Goal: Check status

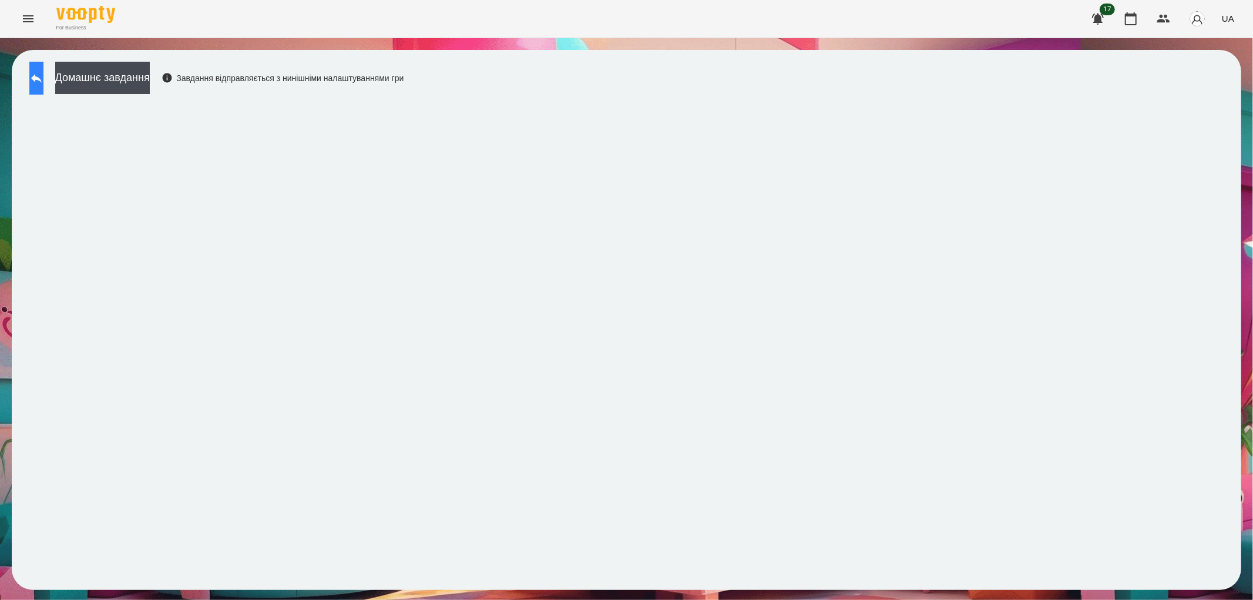
click at [42, 78] on icon at bounding box center [36, 78] width 11 height 9
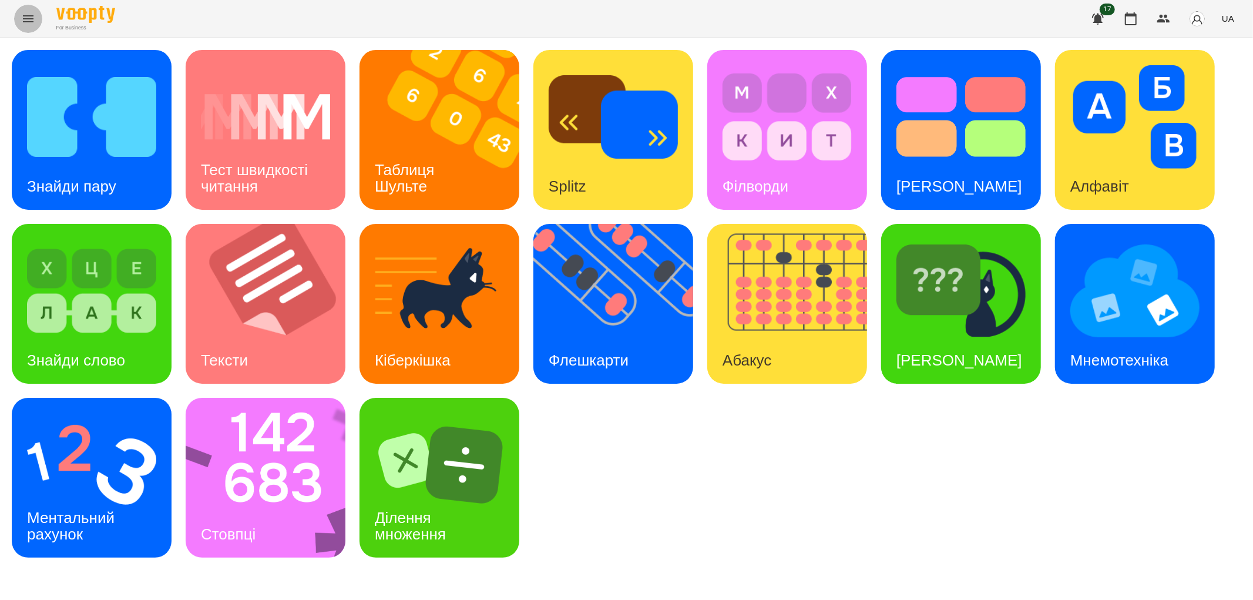
click at [24, 18] on icon "Menu" at bounding box center [28, 19] width 14 height 14
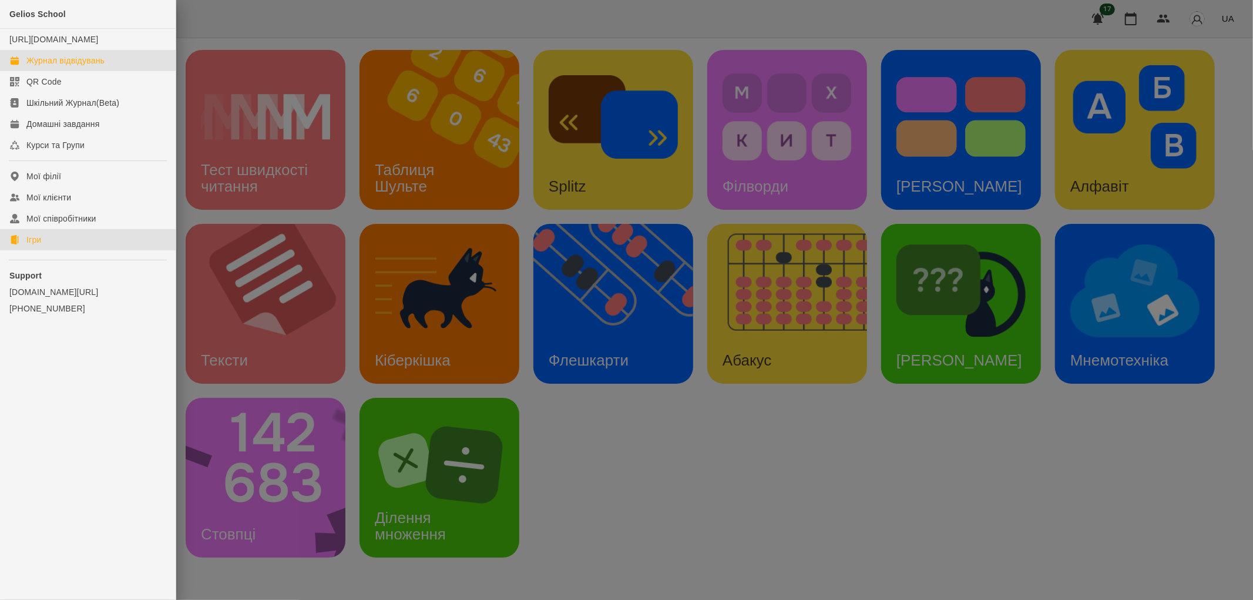
click at [51, 66] on div "Журнал відвідувань" at bounding box center [65, 61] width 78 height 12
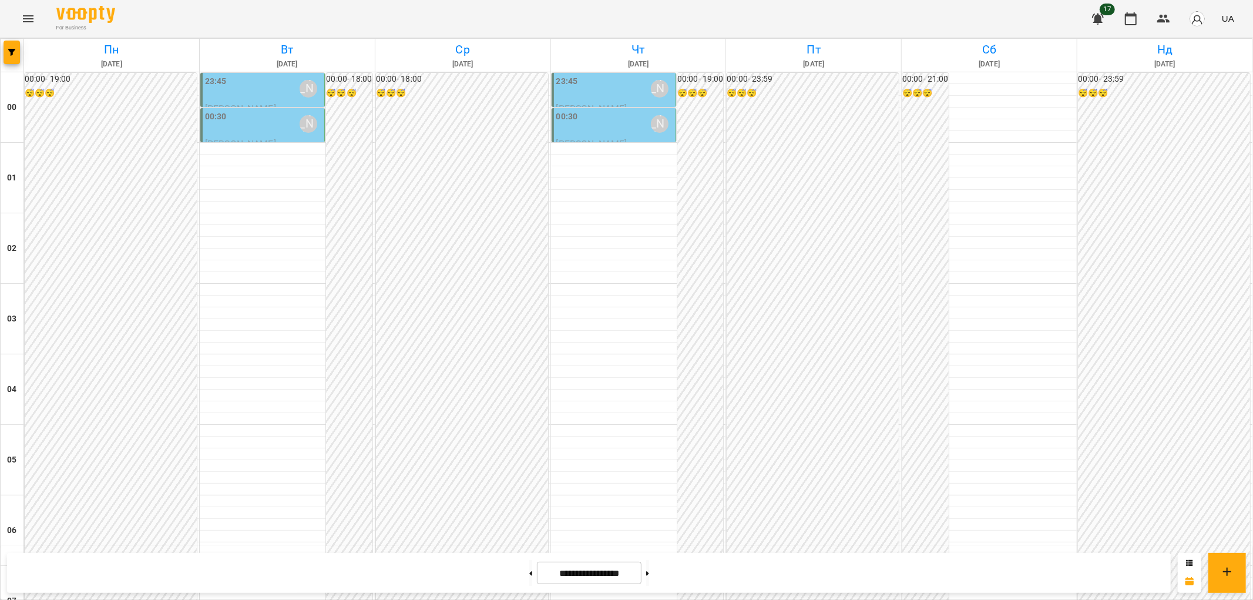
scroll to position [1217, 0]
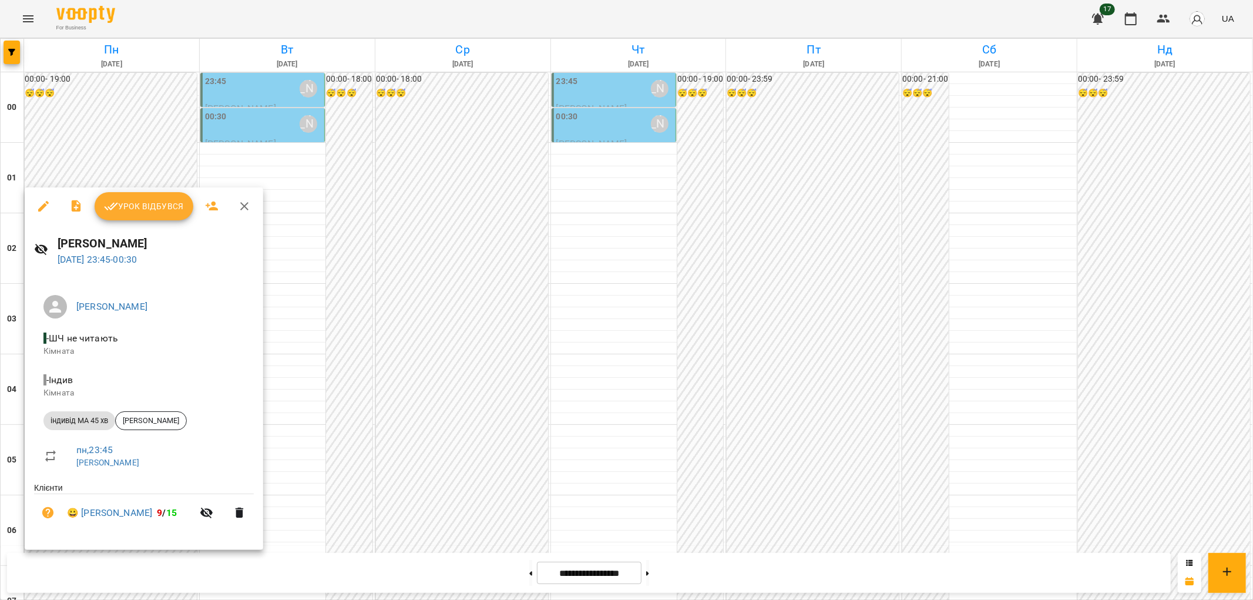
click at [147, 100] on div at bounding box center [626, 300] width 1253 height 600
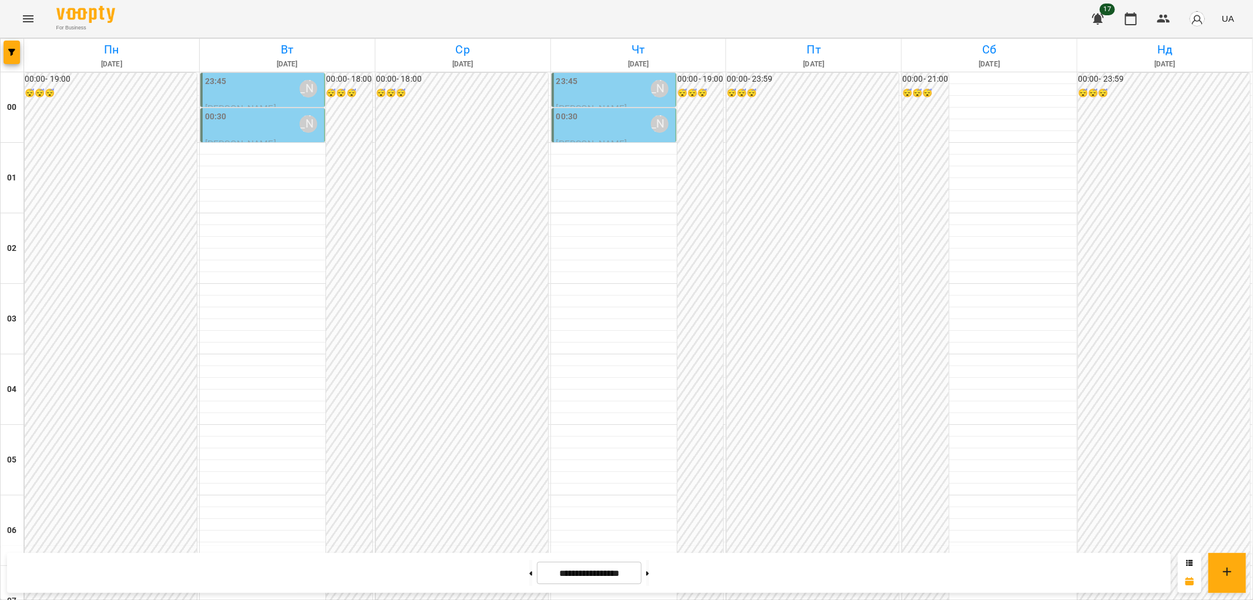
scroll to position [0, 0]
click at [236, 127] on div "00:30 [PERSON_NAME]" at bounding box center [263, 123] width 117 height 27
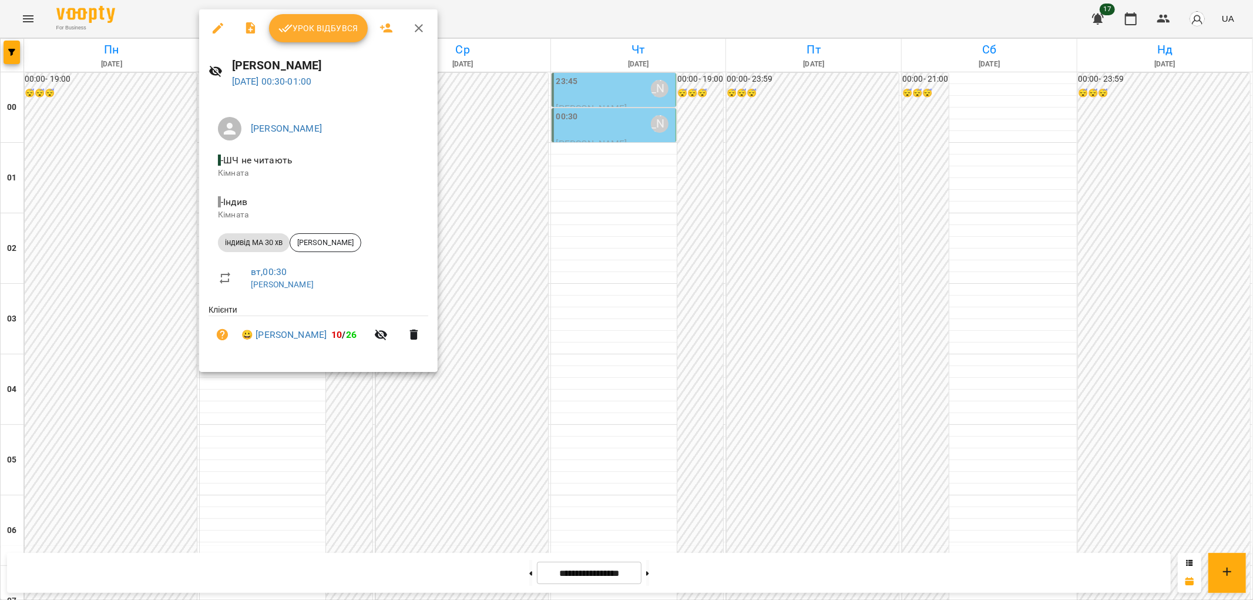
click at [103, 383] on div at bounding box center [626, 300] width 1253 height 600
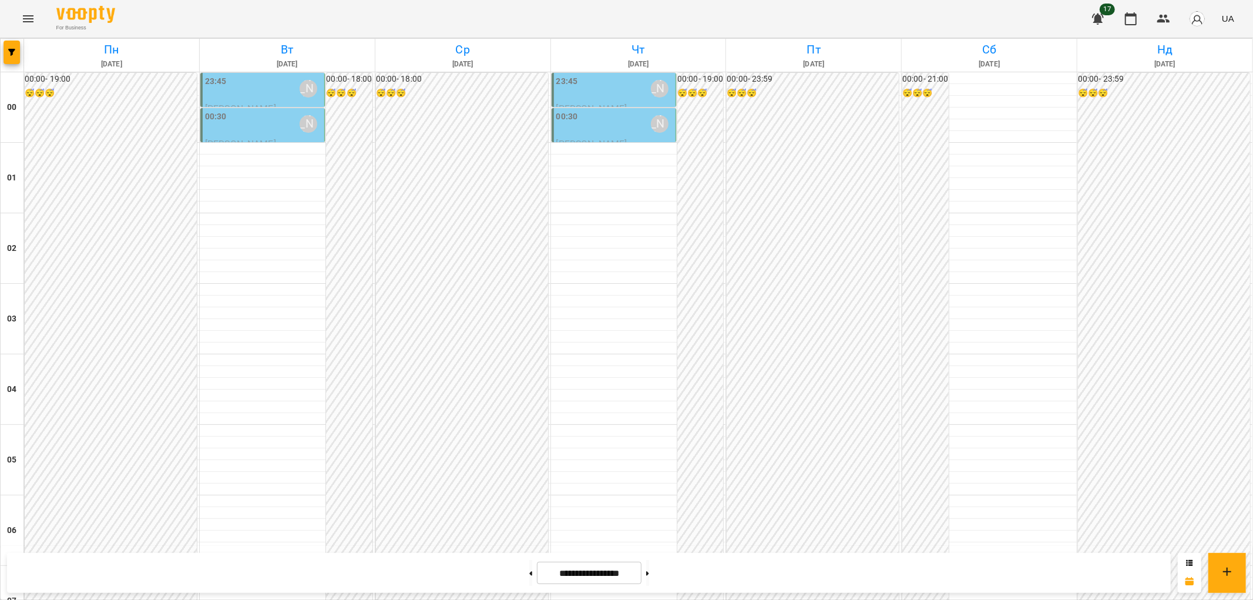
scroll to position [1217, 0]
